Goal: Task Accomplishment & Management: Manage account settings

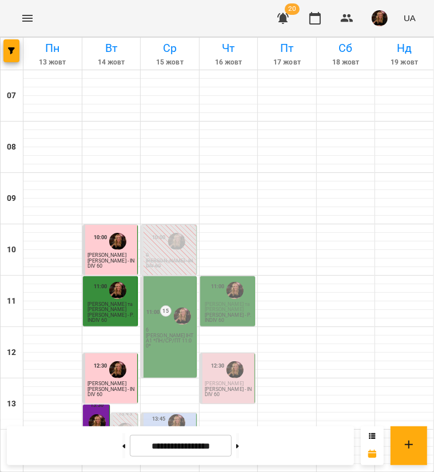
scroll to position [114, 0]
click at [163, 334] on p "[PERSON_NAME] ІНТ А1 *ПН/СР/ПТ 11:00*" at bounding box center [170, 341] width 48 height 15
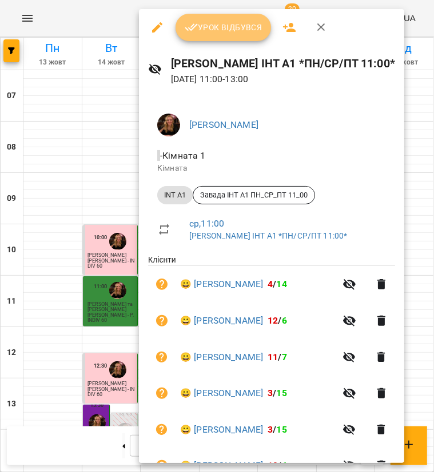
click at [240, 24] on span "Урок відбувся" at bounding box center [224, 28] width 78 height 14
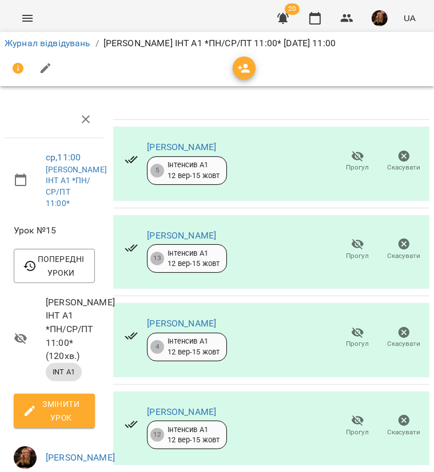
click at [351, 159] on icon "button" at bounding box center [357, 156] width 13 height 11
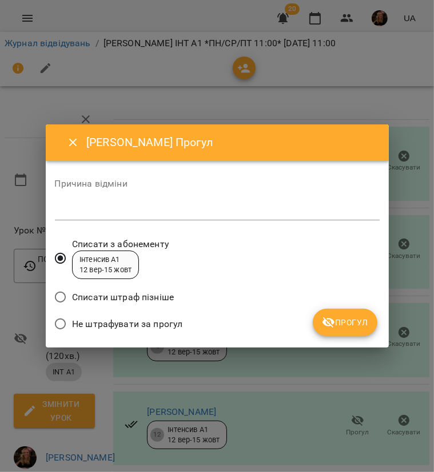
click at [151, 323] on span "Не штрафувати за прогул" at bounding box center [127, 325] width 110 height 14
click at [162, 210] on textarea at bounding box center [217, 211] width 324 height 11
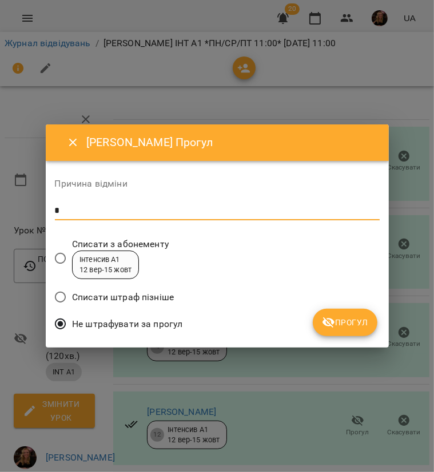
click at [343, 331] on button "Прогул" at bounding box center [344, 322] width 65 height 27
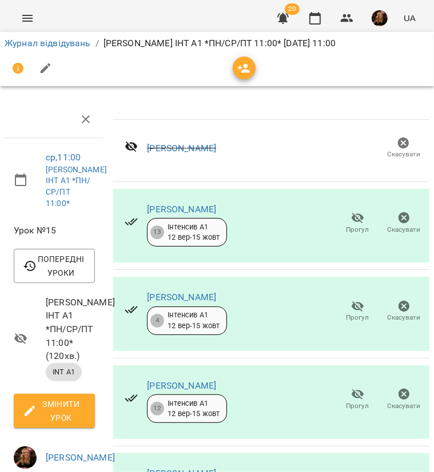
click at [352, 314] on span "Прогул" at bounding box center [357, 318] width 23 height 10
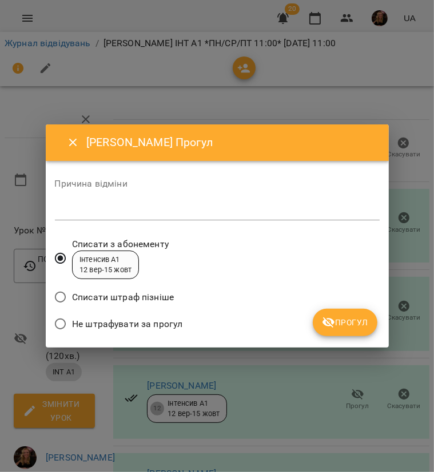
click at [191, 210] on textarea at bounding box center [217, 211] width 324 height 11
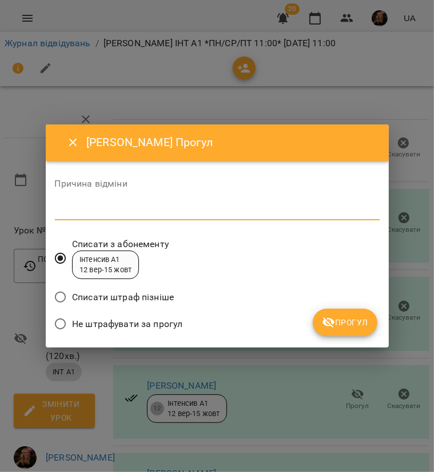
click at [119, 315] on label "Не штрафувати за прогул" at bounding box center [116, 324] width 134 height 24
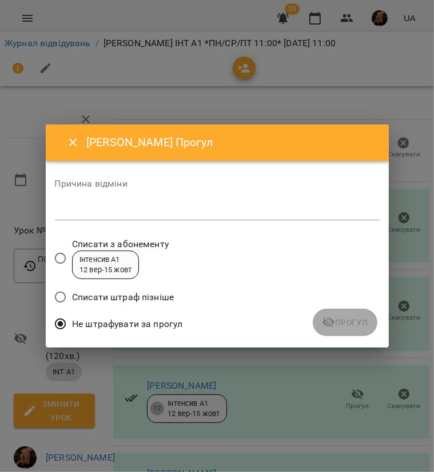
click at [119, 201] on div "Причина відміни *" at bounding box center [217, 202] width 324 height 46
click at [117, 207] on textarea at bounding box center [217, 211] width 324 height 11
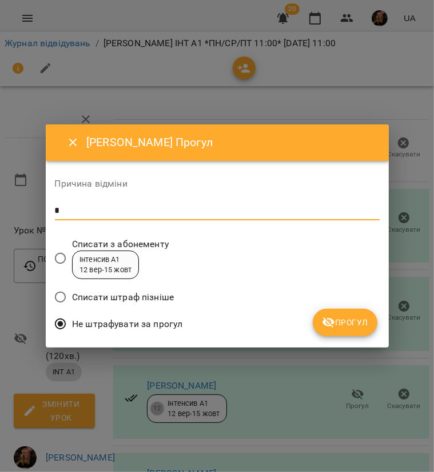
click at [341, 326] on span "Прогул" at bounding box center [345, 323] width 46 height 14
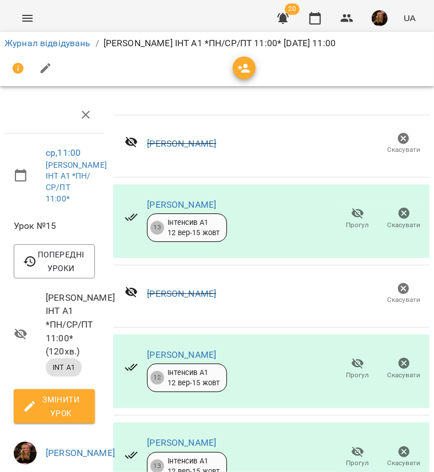
scroll to position [114, 0]
click at [351, 447] on icon "button" at bounding box center [357, 452] width 13 height 11
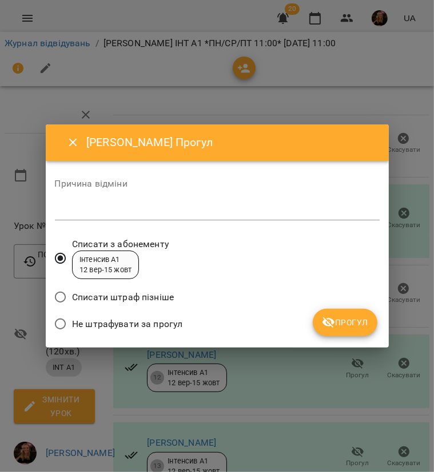
click at [147, 326] on span "Не штрафувати за прогул" at bounding box center [127, 325] width 110 height 14
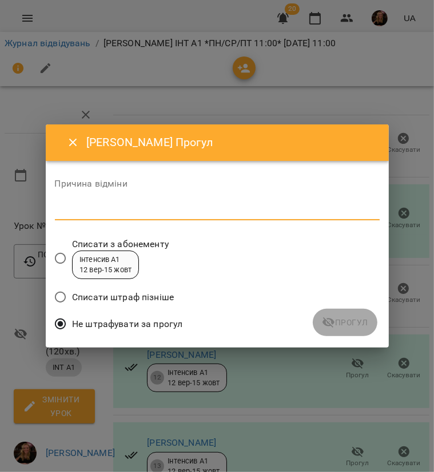
click at [120, 206] on textarea at bounding box center [217, 211] width 324 height 11
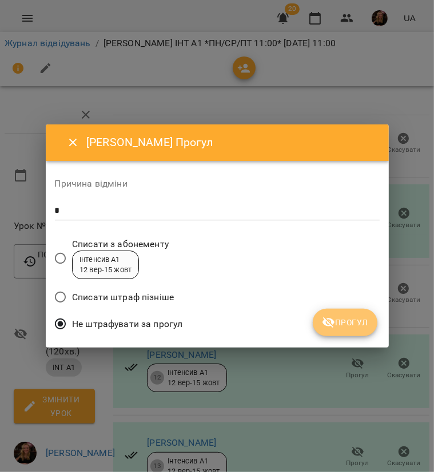
click at [352, 319] on span "Прогул" at bounding box center [345, 323] width 46 height 14
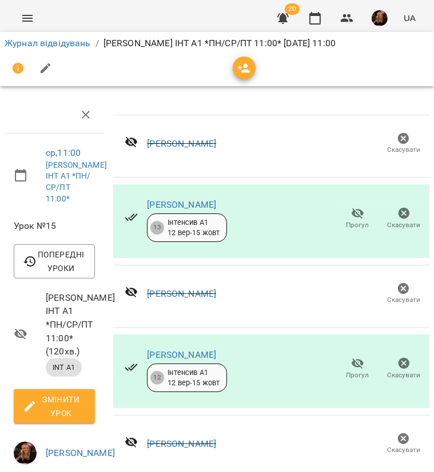
scroll to position [171, 0]
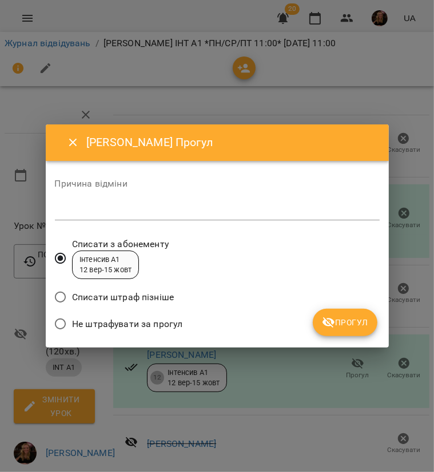
drag, startPoint x: 137, startPoint y: 330, endPoint x: 137, endPoint y: 287, distance: 42.3
click at [138, 330] on span "Не штрафувати за прогул" at bounding box center [127, 325] width 110 height 14
click at [125, 212] on textarea at bounding box center [217, 211] width 324 height 11
click at [332, 323] on icon "submit" at bounding box center [328, 323] width 13 height 11
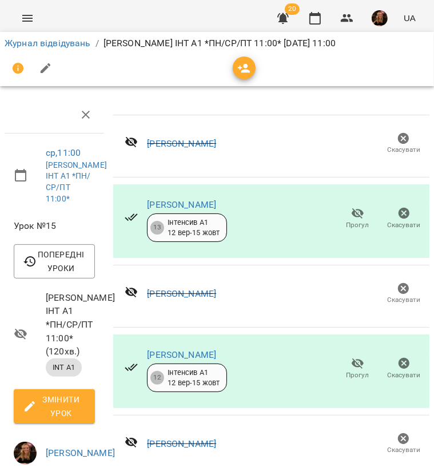
scroll to position [0, 0]
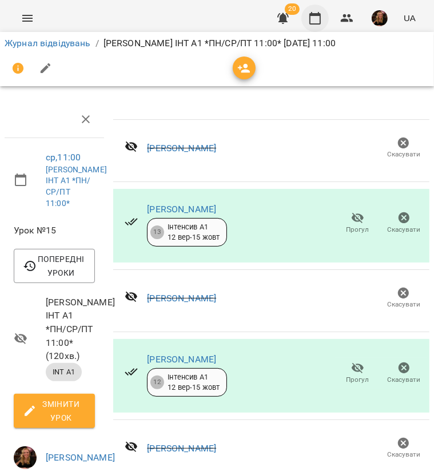
click at [315, 15] on icon "button" at bounding box center [314, 18] width 11 height 13
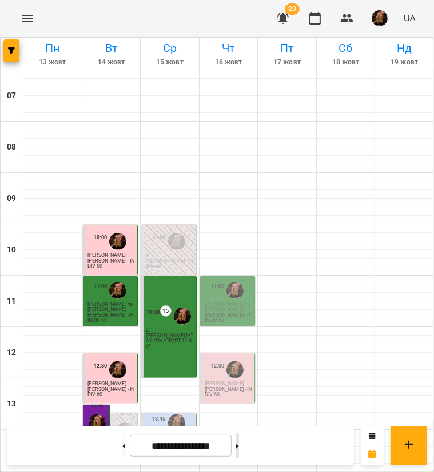
click at [239, 443] on button at bounding box center [237, 446] width 3 height 25
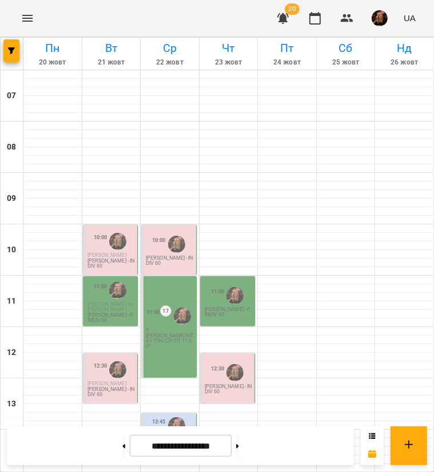
scroll to position [400, 0]
click at [122, 448] on icon at bounding box center [123, 446] width 3 height 5
type input "**********"
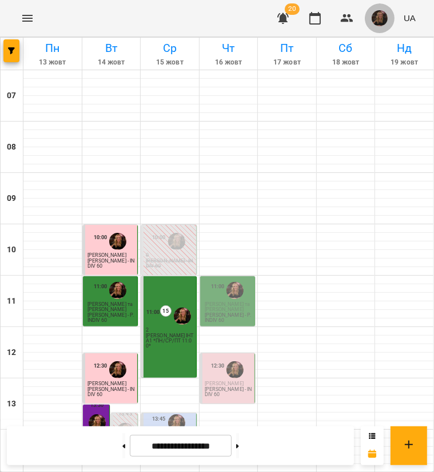
click at [383, 15] on img "button" at bounding box center [379, 18] width 16 height 16
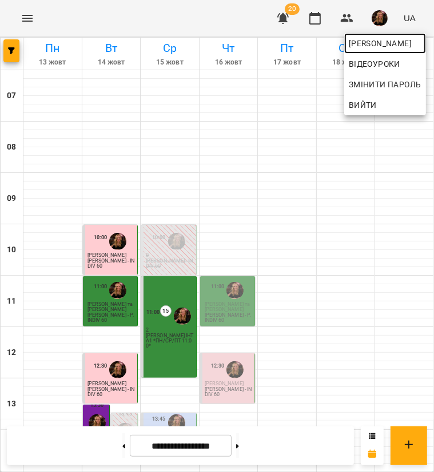
click at [386, 43] on span "[PERSON_NAME]" at bounding box center [384, 44] width 73 height 14
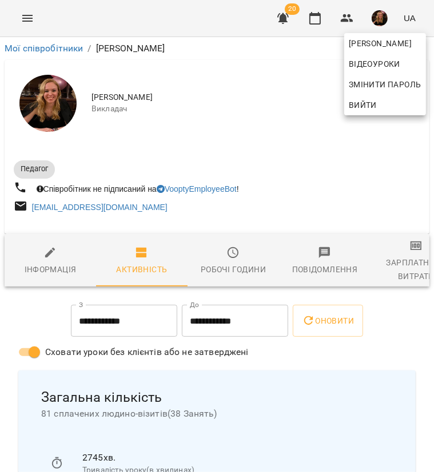
click at [399, 261] on div at bounding box center [217, 236] width 434 height 472
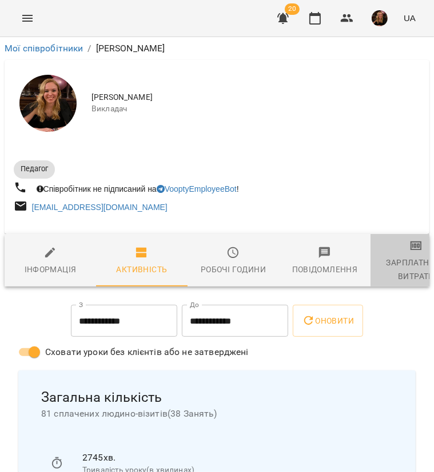
click at [399, 261] on div "Зарплатня та Витрати" at bounding box center [416, 269] width 78 height 27
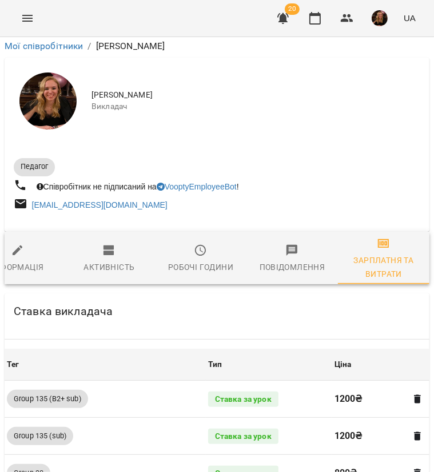
scroll to position [1142, 0]
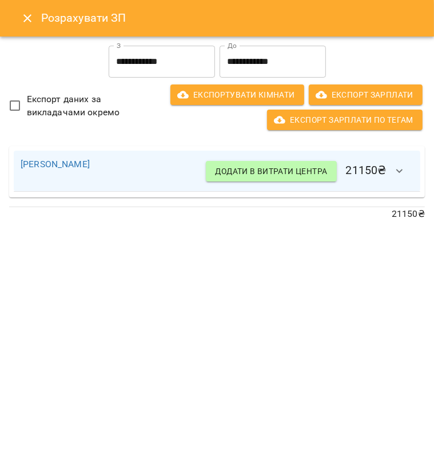
click at [401, 169] on icon "button" at bounding box center [399, 172] width 14 height 14
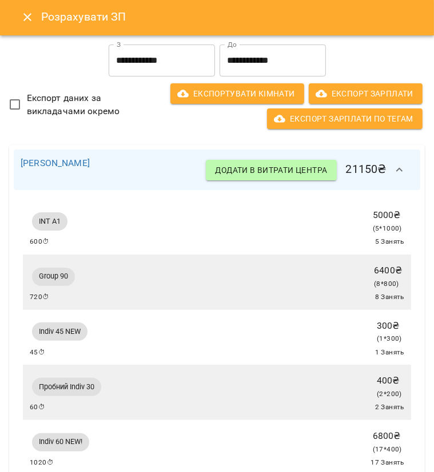
scroll to position [0, 0]
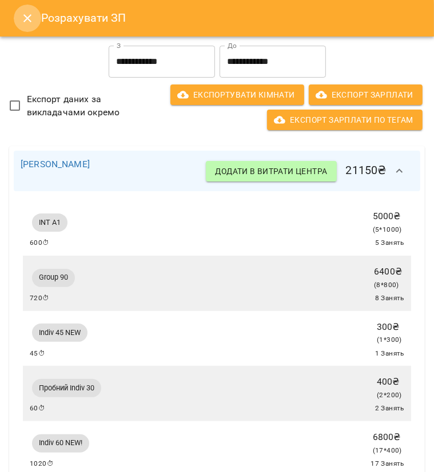
click at [23, 13] on icon "Close" at bounding box center [28, 18] width 14 height 14
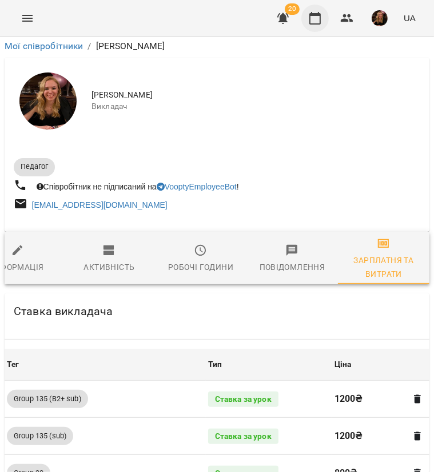
click at [311, 11] on icon "button" at bounding box center [315, 18] width 14 height 14
